Goal: Transaction & Acquisition: Obtain resource

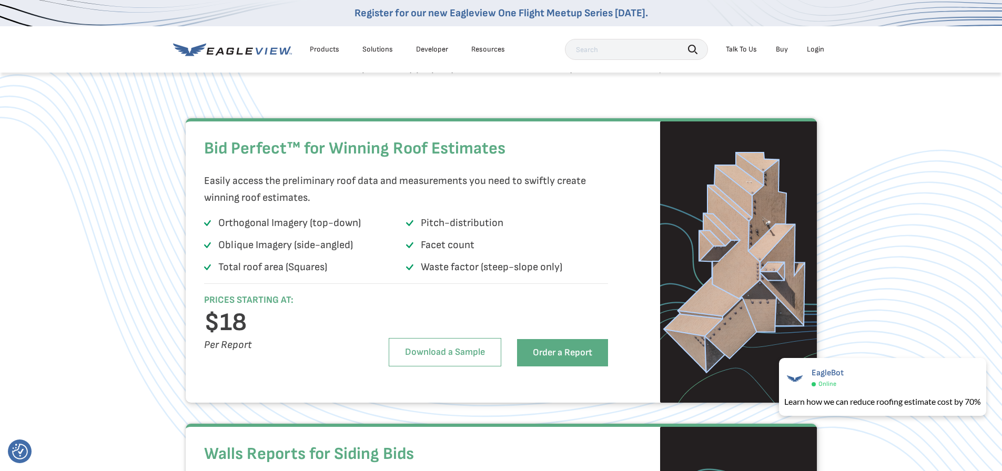
scroll to position [684, 0]
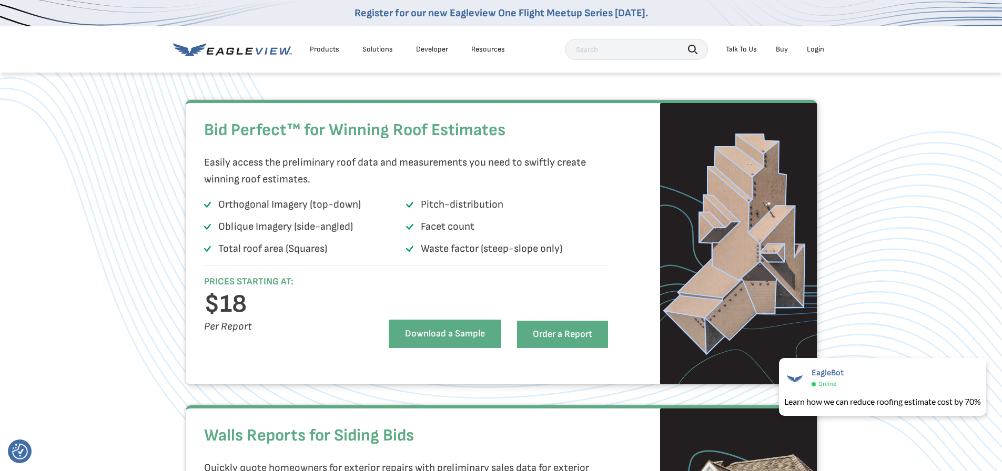
click at [412, 348] on link "Download a Sample" at bounding box center [445, 334] width 113 height 28
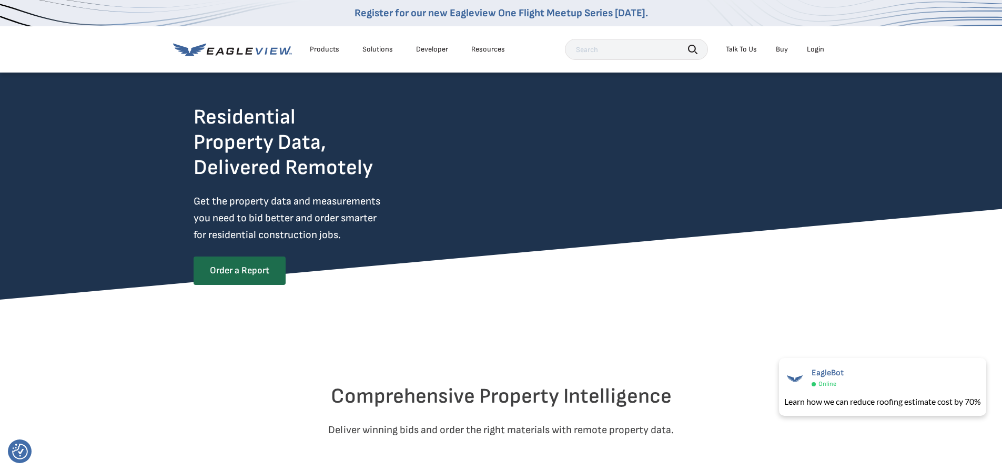
scroll to position [0, 0]
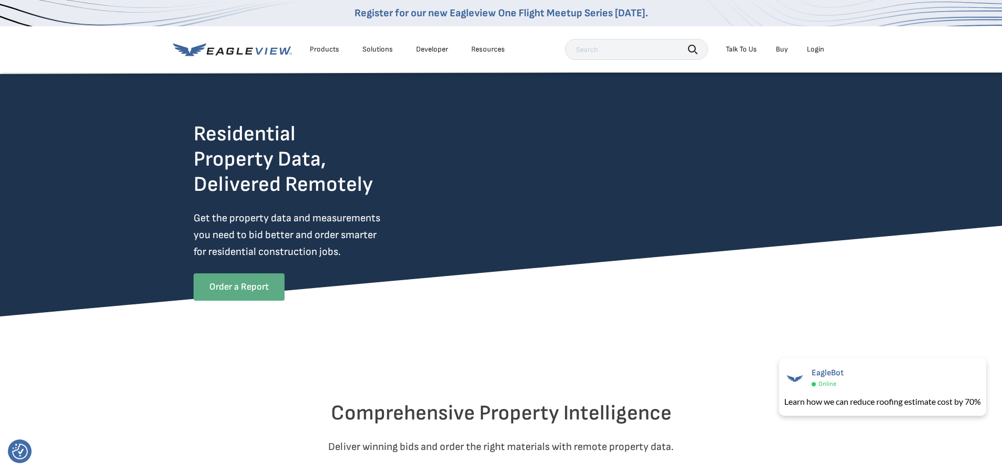
click at [236, 284] on link "Order a Report" at bounding box center [239, 286] width 91 height 27
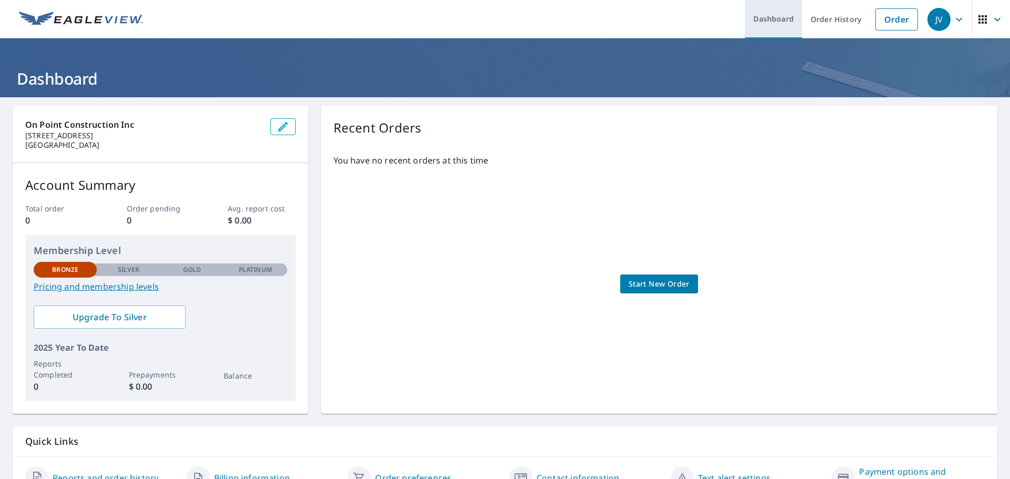
click at [779, 21] on link "Dashboard" at bounding box center [773, 19] width 57 height 38
click at [804, 20] on link "Order History" at bounding box center [836, 19] width 68 height 38
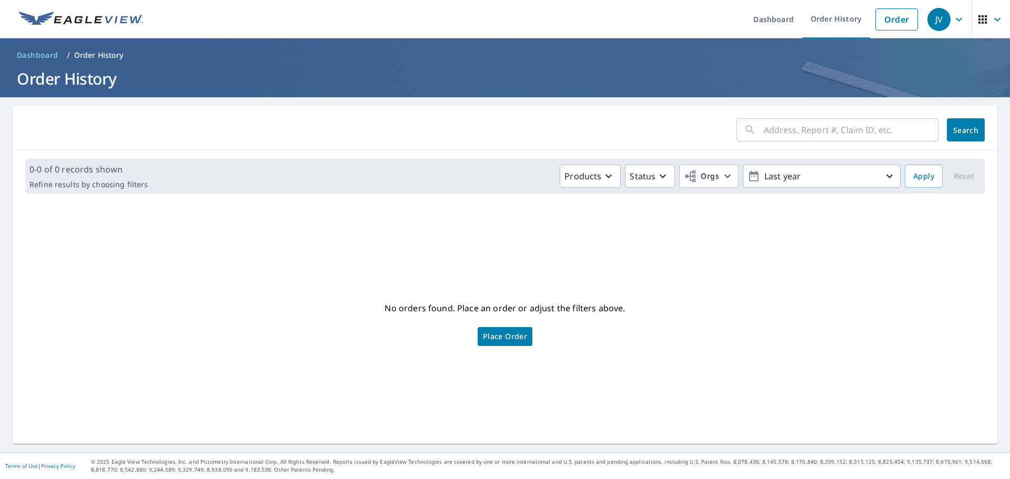
click at [952, 19] on icon "button" at bounding box center [958, 19] width 13 height 13
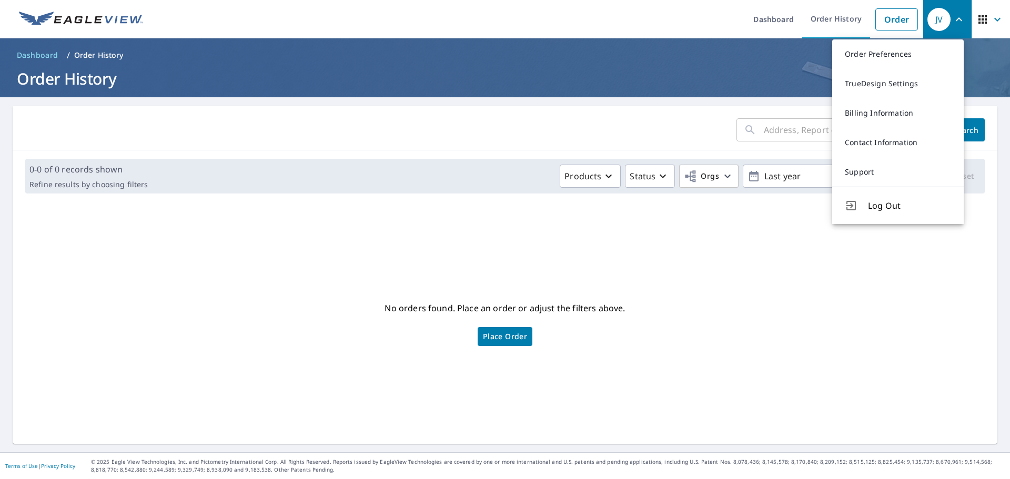
click at [976, 20] on icon "button" at bounding box center [982, 19] width 13 height 13
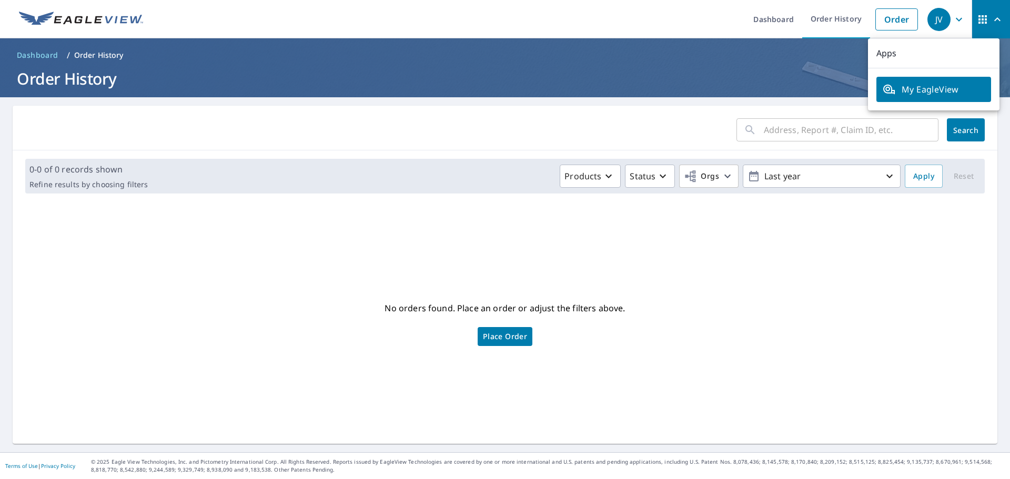
click at [907, 87] on span "My EagleView" at bounding box center [933, 89] width 102 height 13
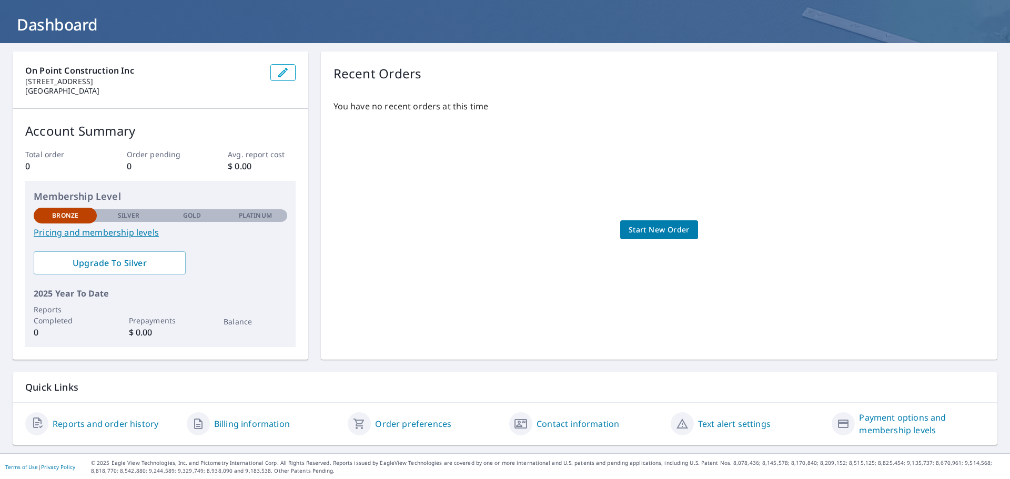
scroll to position [55, 0]
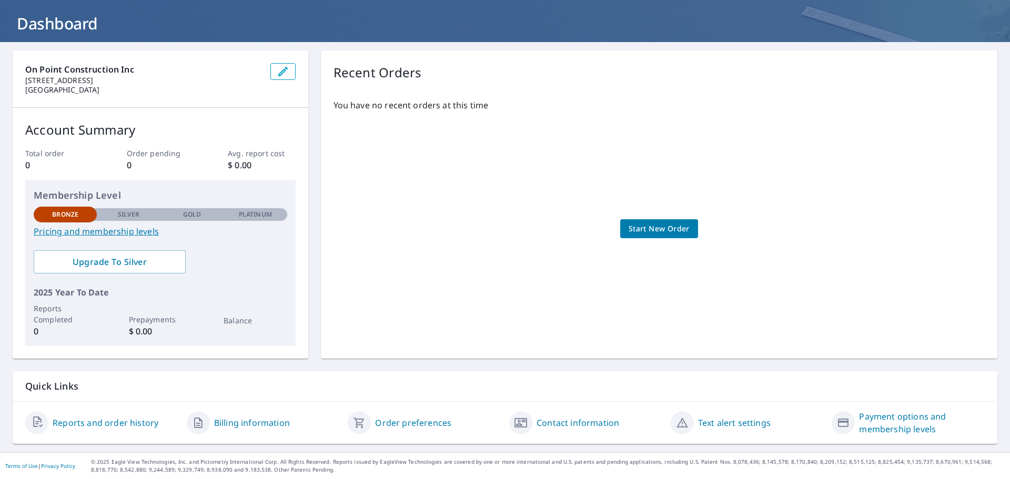
click at [76, 232] on link "Pricing and membership levels" at bounding box center [160, 231] width 253 height 13
click at [99, 421] on link "Reports and order history" at bounding box center [106, 422] width 106 height 13
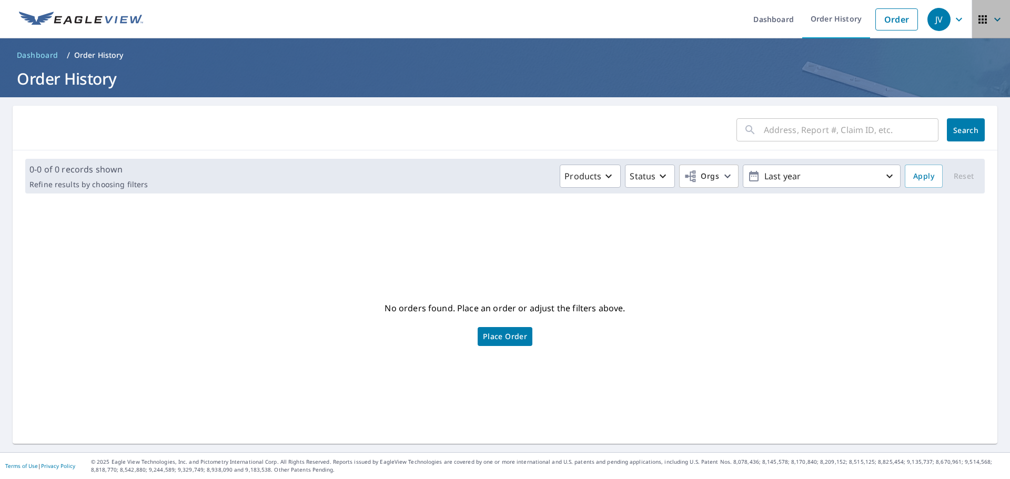
click at [976, 21] on icon "button" at bounding box center [982, 19] width 13 height 13
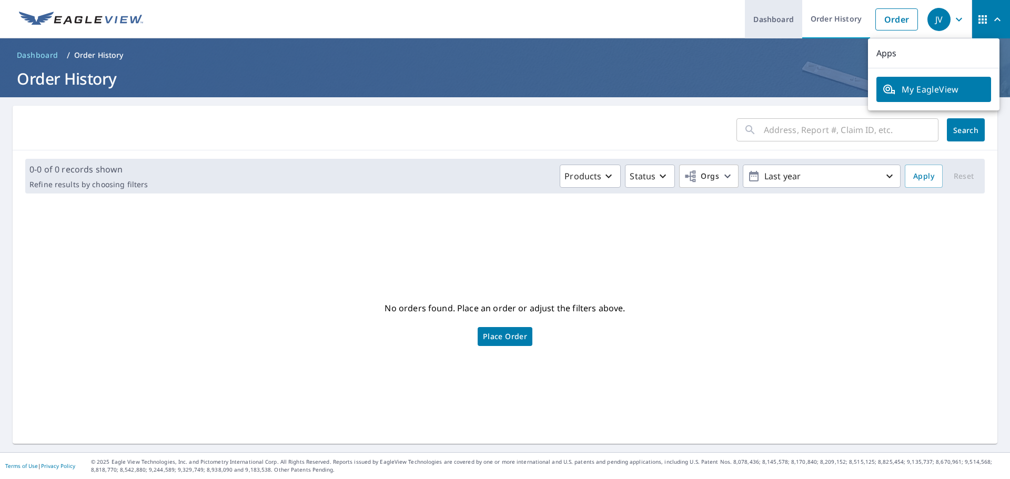
click at [766, 17] on link "Dashboard" at bounding box center [773, 19] width 57 height 38
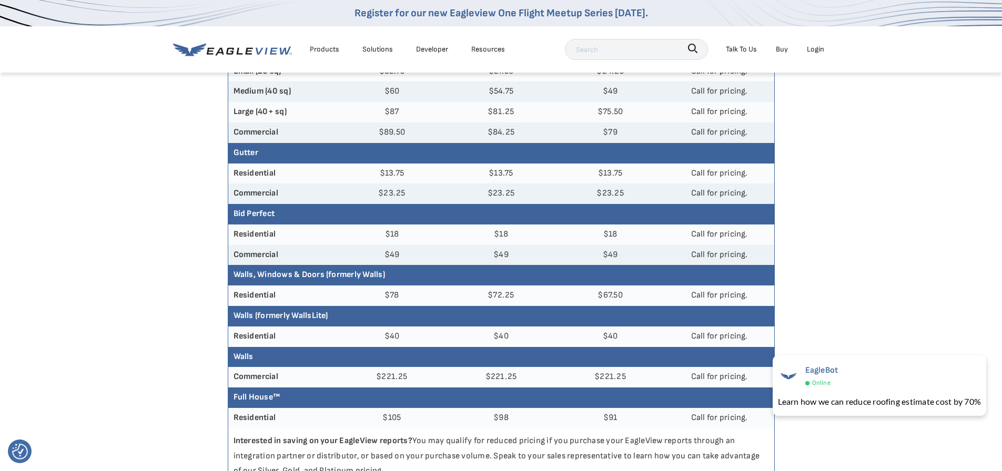
scroll to position [158, 0]
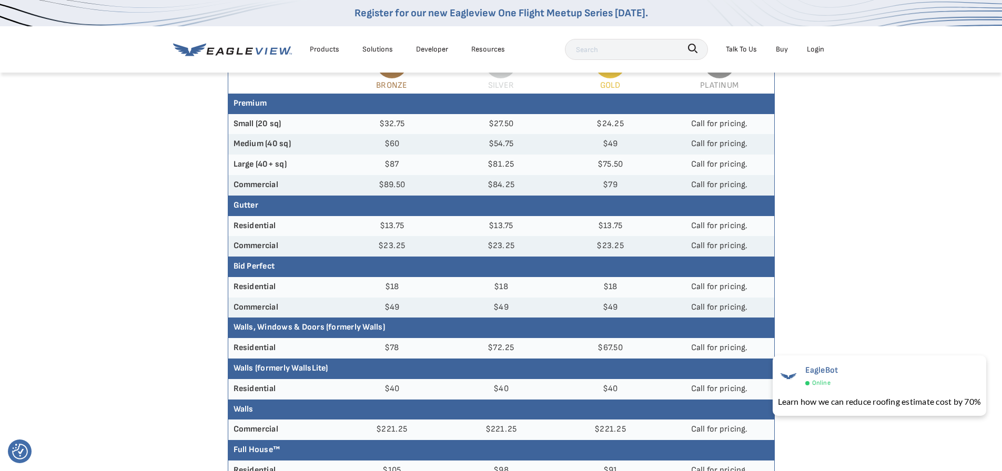
click at [315, 46] on div "Products" at bounding box center [324, 49] width 29 height 13
click at [331, 49] on div "Products" at bounding box center [324, 49] width 29 height 13
click at [339, 49] on li "Products" at bounding box center [324, 48] width 40 height 19
click at [332, 49] on div "Products" at bounding box center [324, 49] width 29 height 13
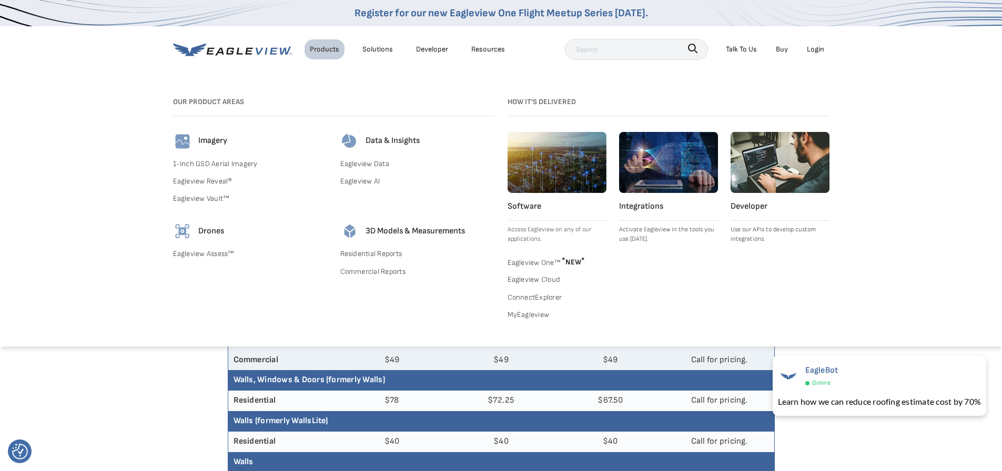
scroll to position [0, 0]
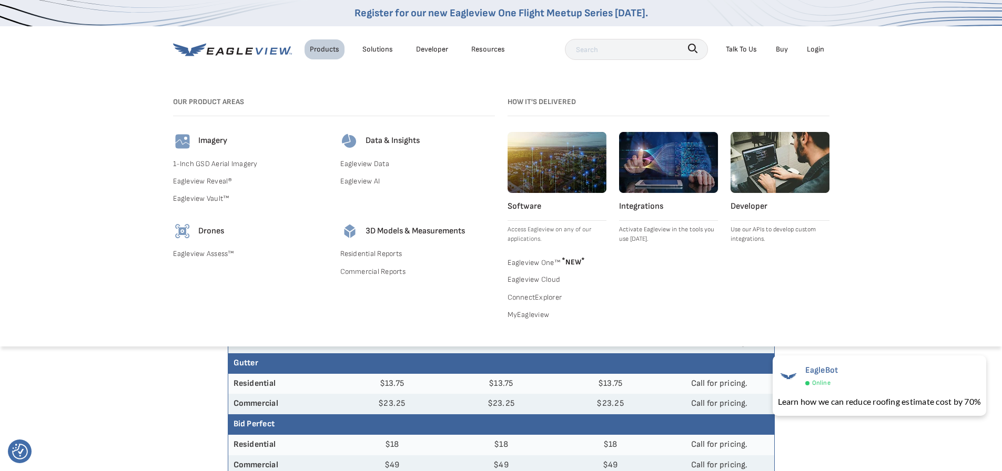
click at [389, 272] on link "Commercial Reports" at bounding box center [417, 271] width 155 height 13
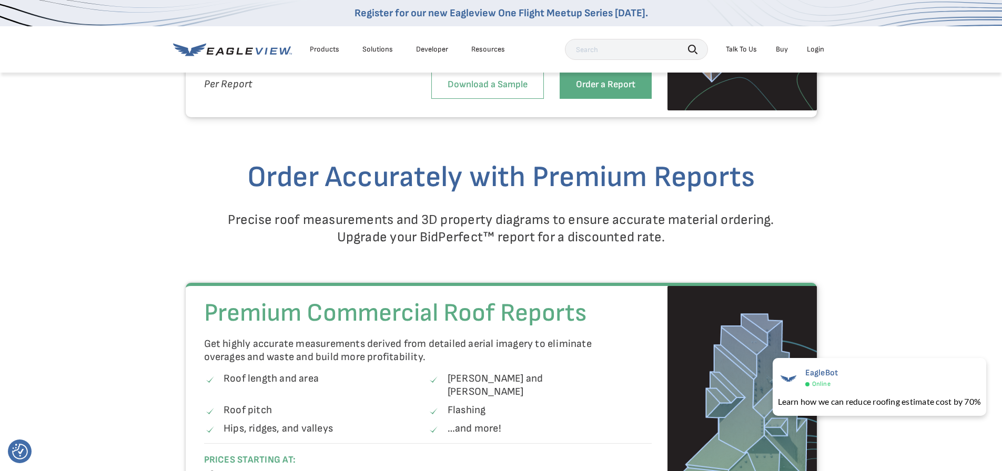
scroll to position [1420, 0]
